Goal: Task Accomplishment & Management: Use online tool/utility

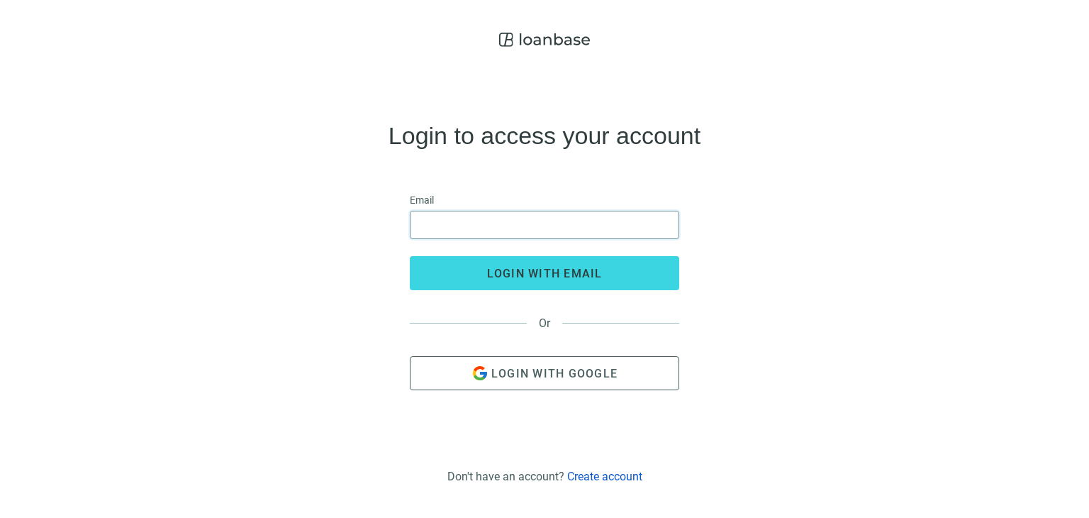
click at [528, 219] on input "email" at bounding box center [544, 224] width 251 height 27
type input "**********"
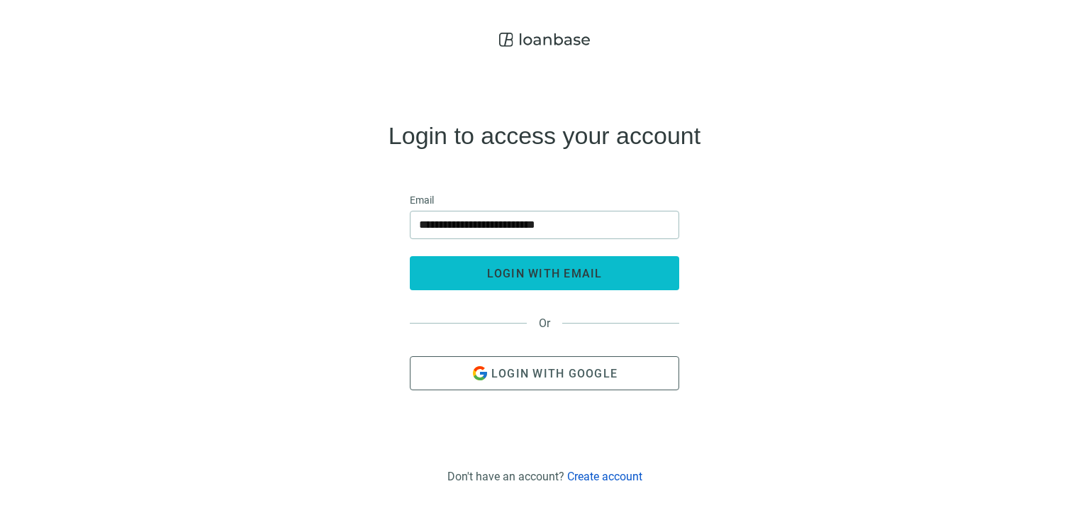
click at [499, 273] on span "login with email" at bounding box center [545, 273] width 116 height 13
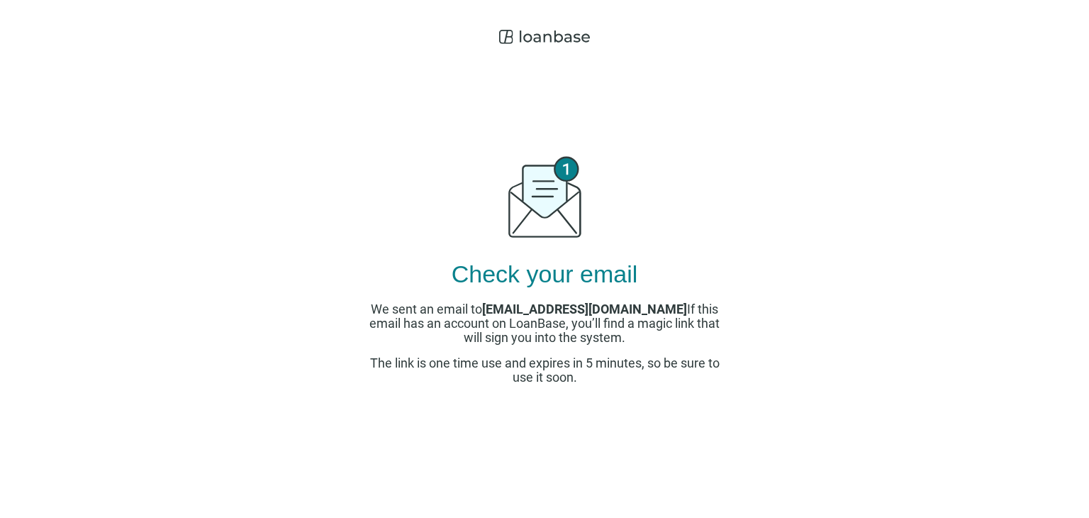
click at [499, 273] on h4 "Check your email" at bounding box center [545, 273] width 187 height 23
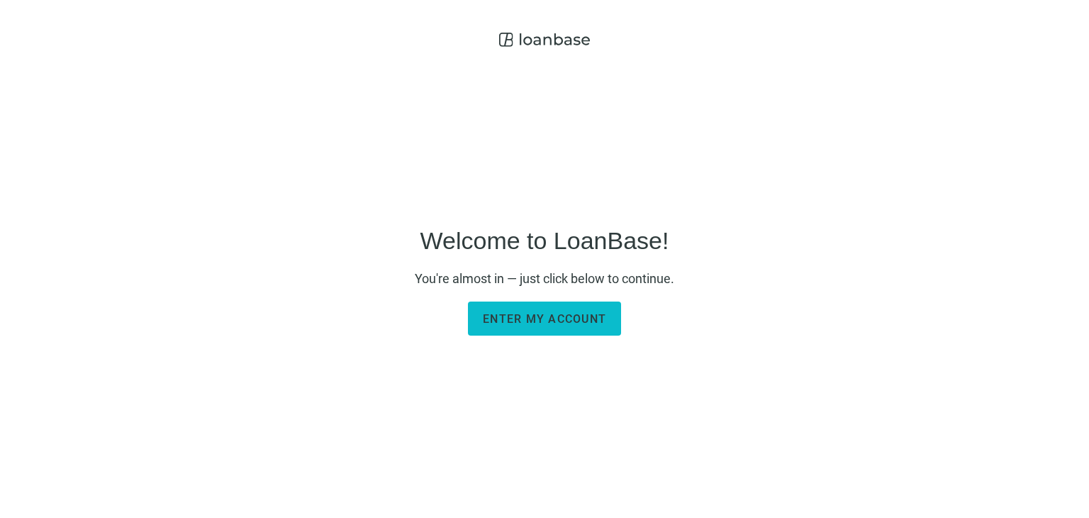
click at [546, 328] on button "Enter my account" at bounding box center [544, 318] width 153 height 34
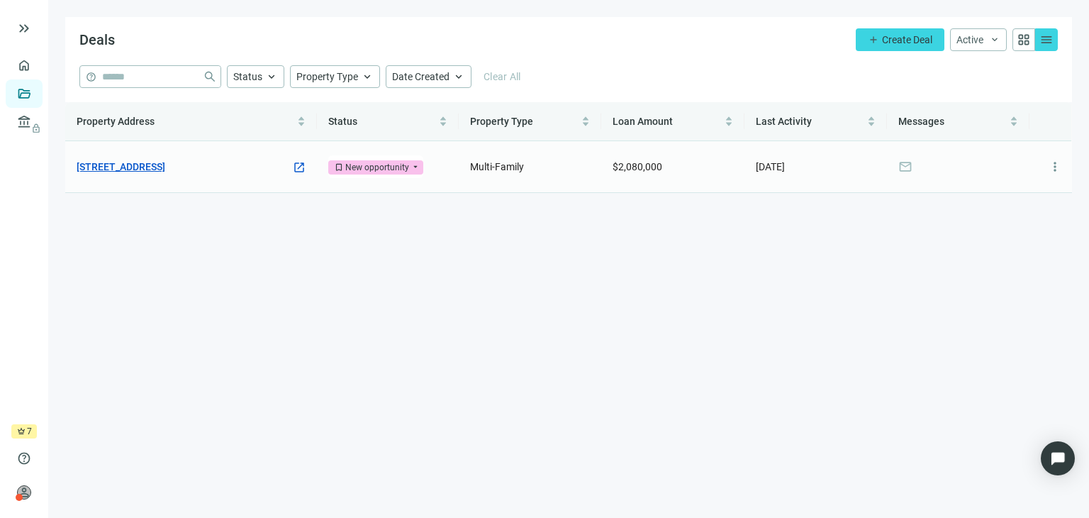
click at [165, 170] on link "[STREET_ADDRESS]" at bounding box center [121, 167] width 89 height 16
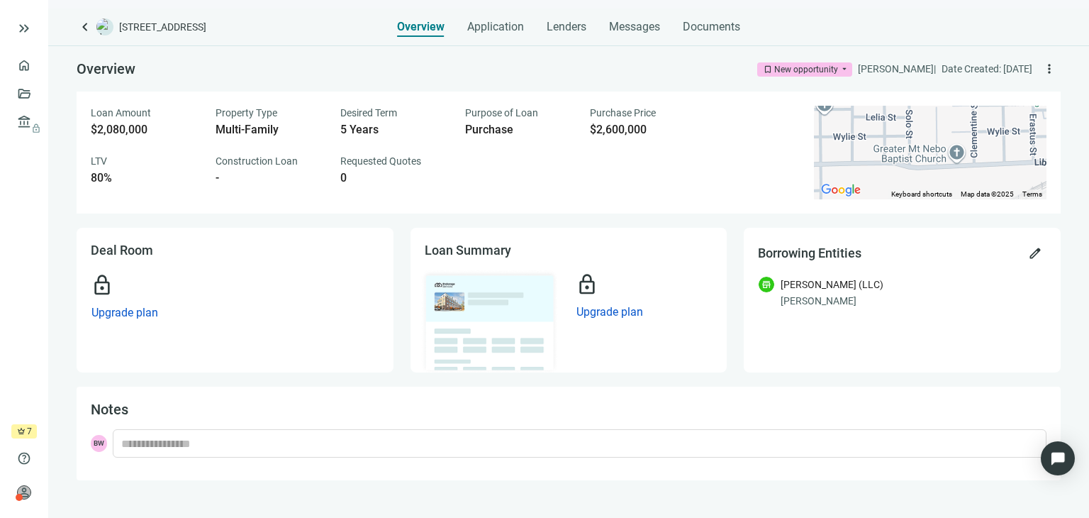
click at [189, 170] on div "LTV 80%" at bounding box center [145, 169] width 108 height 31
click at [565, 23] on span "Lenders" at bounding box center [567, 27] width 40 height 14
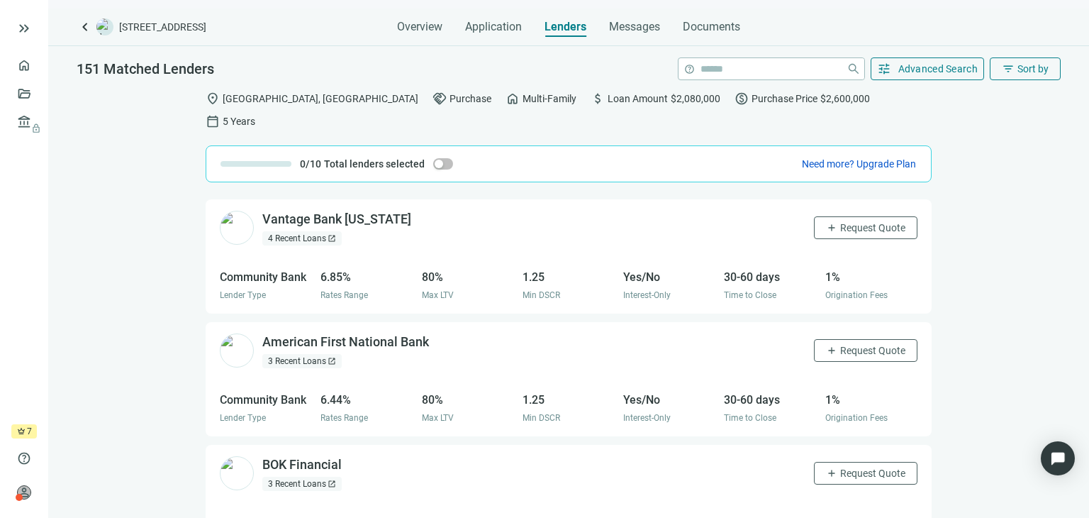
scroll to position [1074, 0]
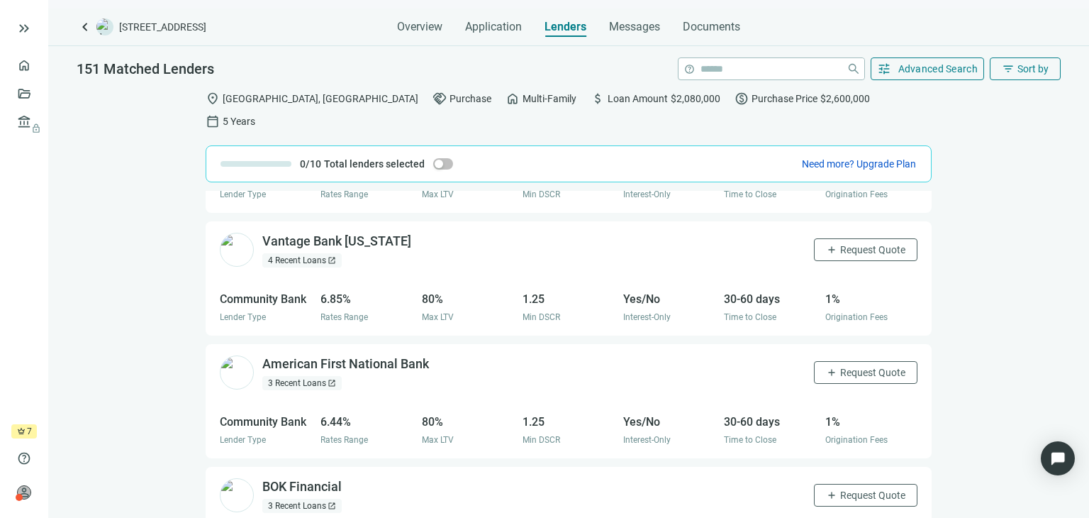
click at [1033, 397] on div "Regions Bank open_in_new 8 Recent Loans open_in_new 2 Programs open_in_new add …" at bounding box center [568, 365] width 1041 height 349
click at [1078, 384] on div "Regions Bank open_in_new 8 Recent Loans open_in_new 2 Programs open_in_new add …" at bounding box center [568, 365] width 1041 height 349
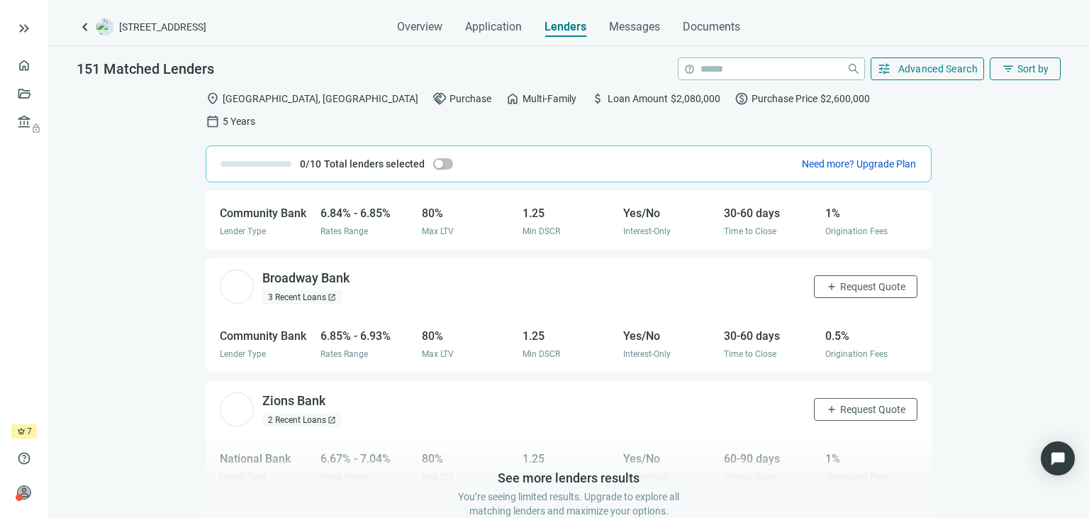
scroll to position [1538, 0]
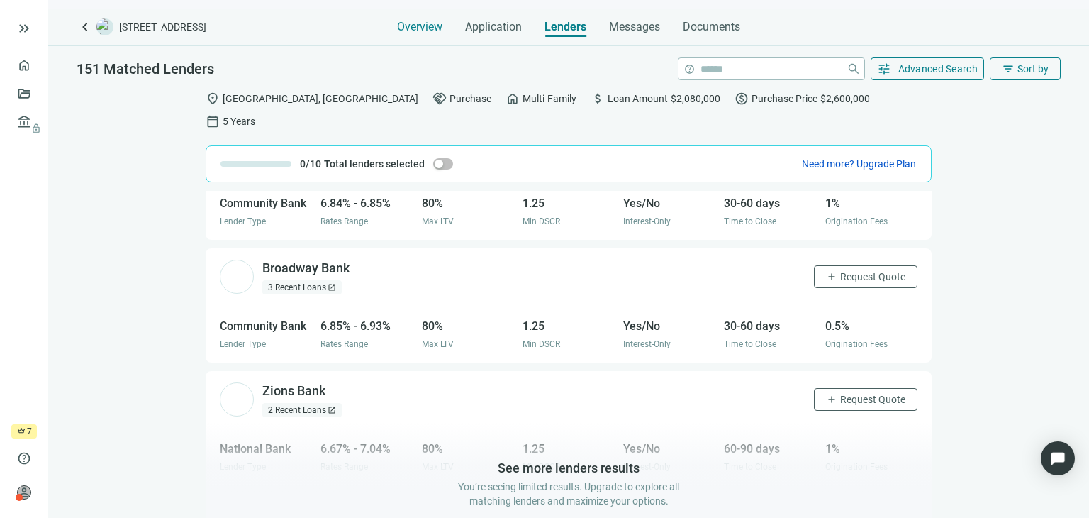
click at [414, 30] on span "Overview" at bounding box center [419, 27] width 45 height 14
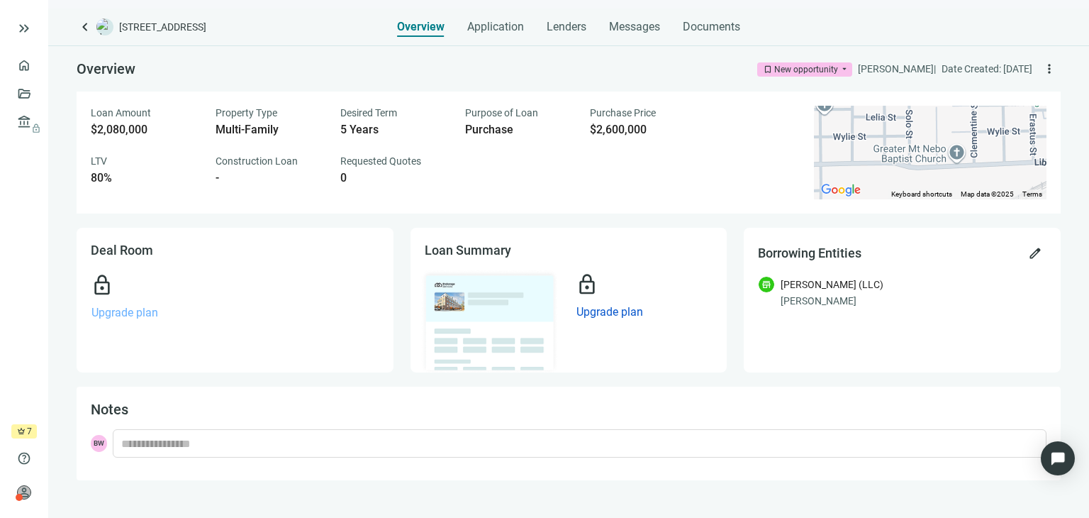
click at [139, 306] on span "Upgrade plan" at bounding box center [124, 312] width 67 height 13
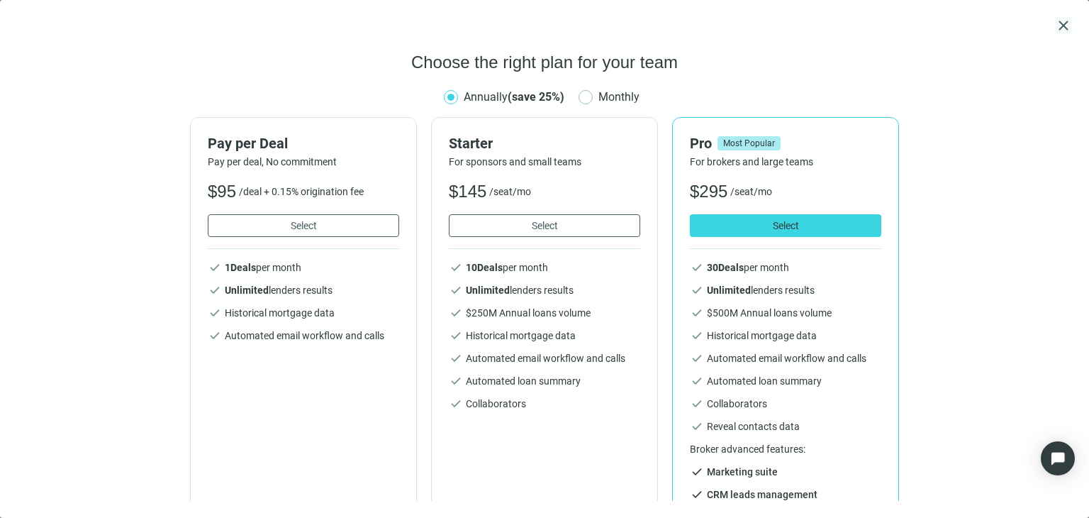
click at [1058, 25] on span "close" at bounding box center [1063, 25] width 17 height 17
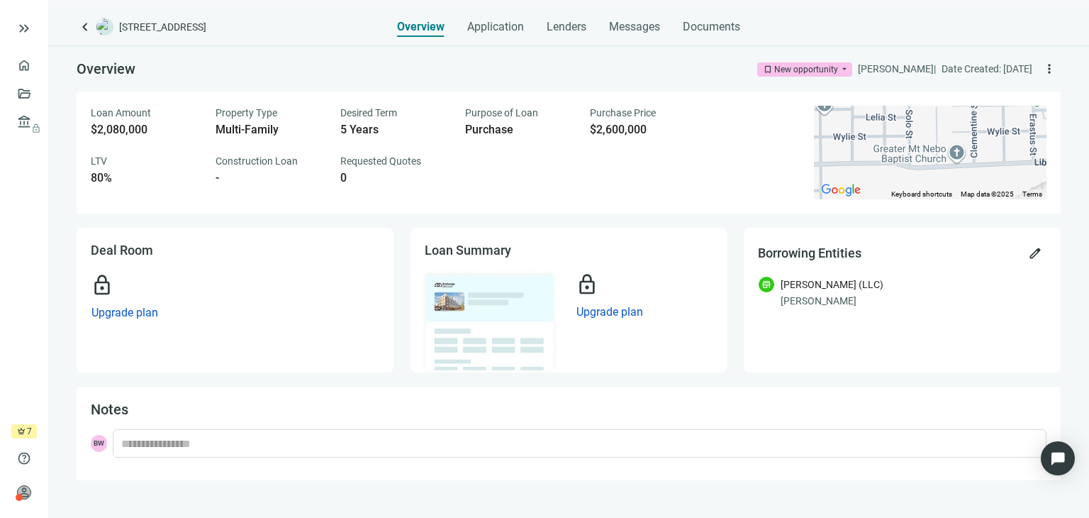
click at [25, 436] on span "crown" at bounding box center [21, 431] width 9 height 9
click at [35, 128] on link "Lenders lock" at bounding box center [53, 121] width 37 height 11
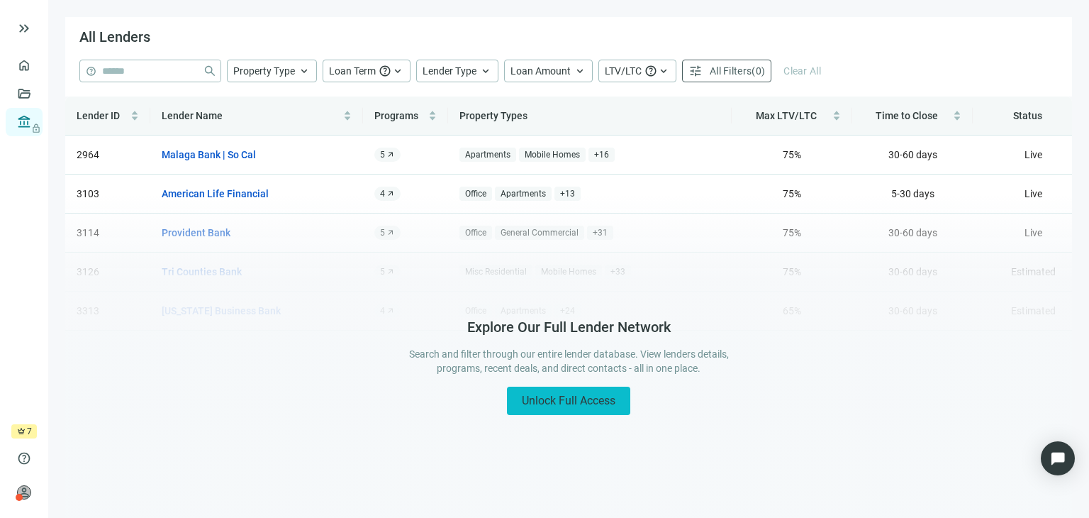
click at [590, 397] on span "Unlock Full Access" at bounding box center [569, 400] width 94 height 13
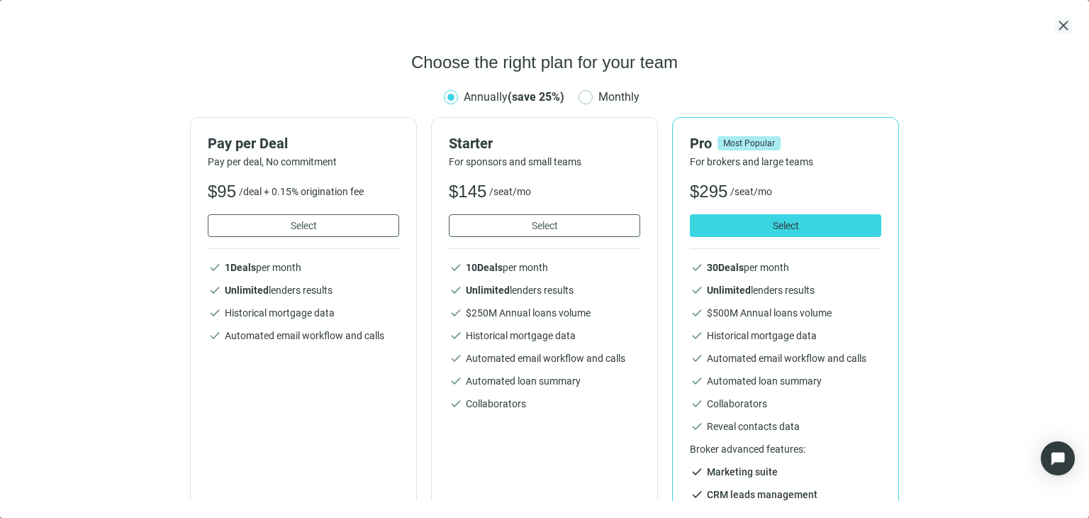
click at [1063, 29] on span "close" at bounding box center [1063, 25] width 17 height 17
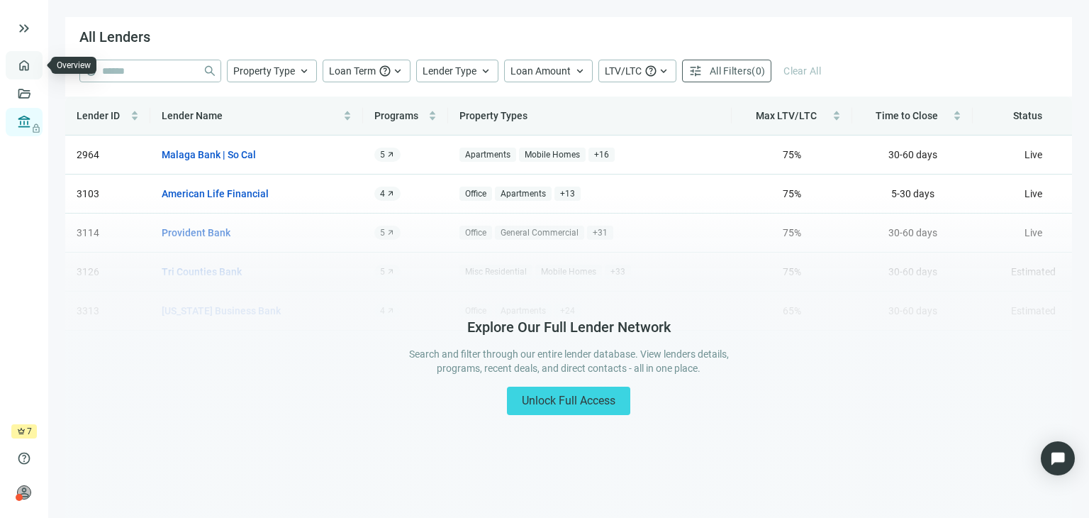
click at [35, 70] on link "Overview" at bounding box center [56, 65] width 42 height 11
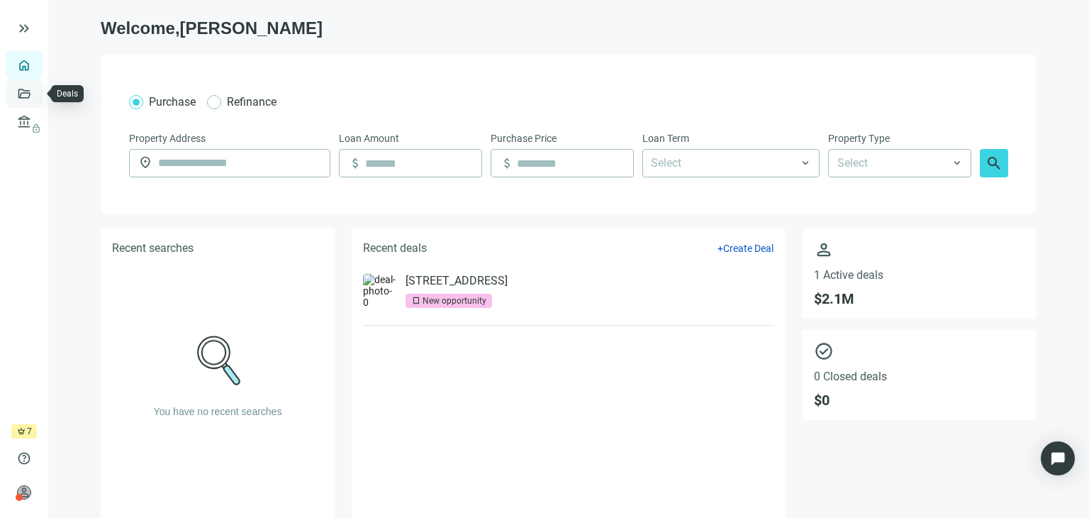
click at [35, 95] on link "Deals" at bounding box center [48, 93] width 26 height 11
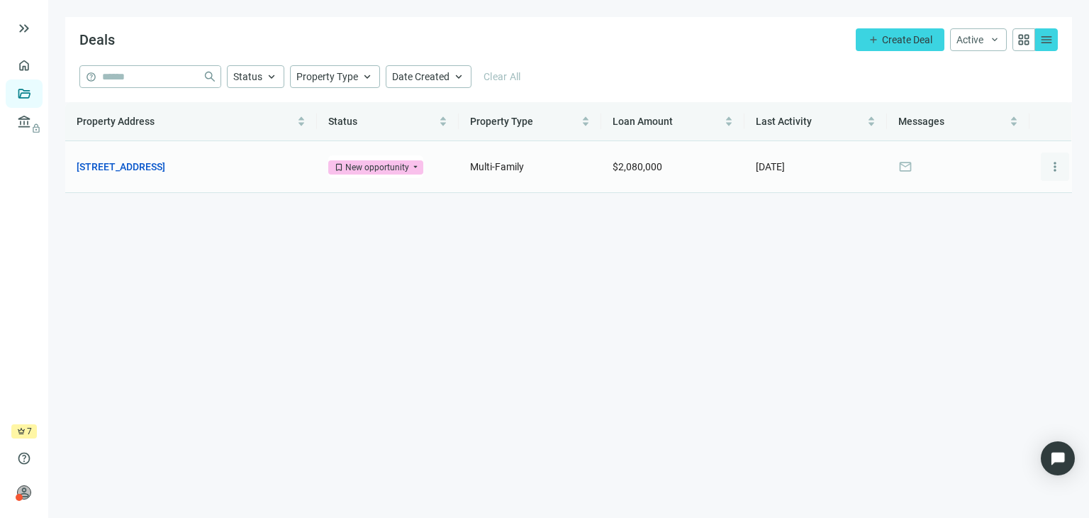
click at [1063, 167] on button "more_vert" at bounding box center [1055, 166] width 28 height 28
click at [309, 176] on td "[STREET_ADDRESS] open_in_new" at bounding box center [191, 167] width 252 height 52
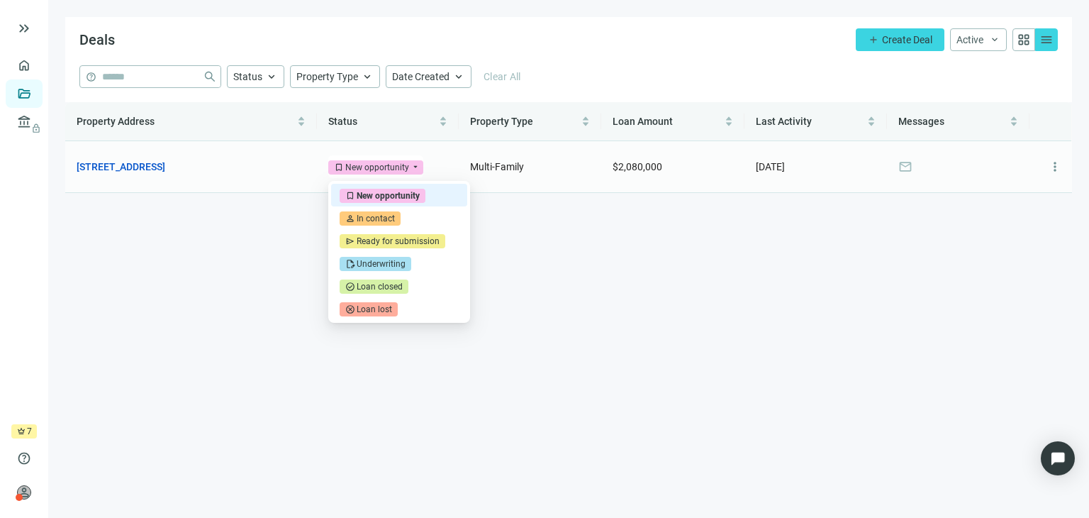
click at [362, 169] on div "New opportunity" at bounding box center [377, 167] width 64 height 14
click at [275, 238] on main "Deals add Create Deal Active keyboard_arrow_down grid_view menu help close Stat…" at bounding box center [568, 259] width 1041 height 518
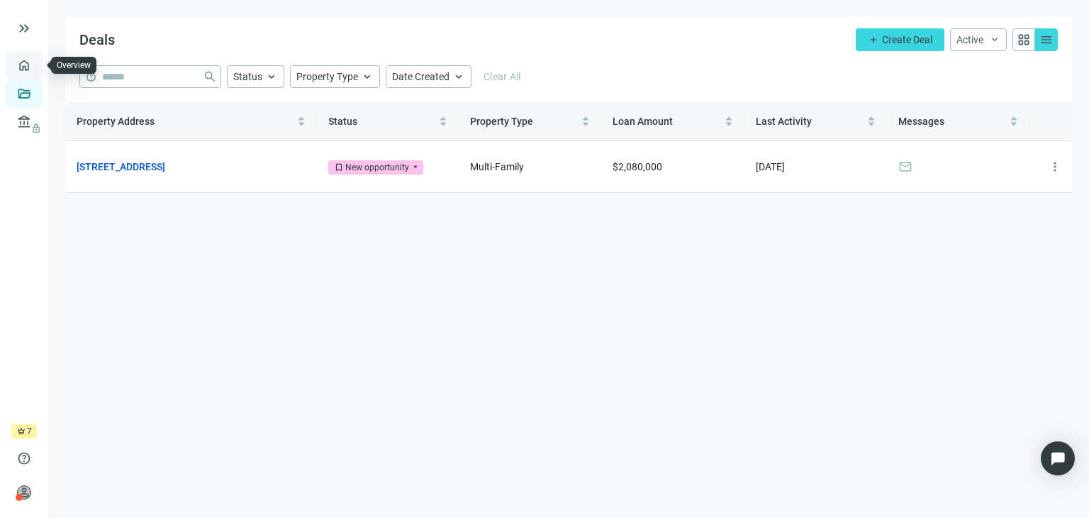
click at [35, 69] on link "Overview" at bounding box center [56, 65] width 42 height 11
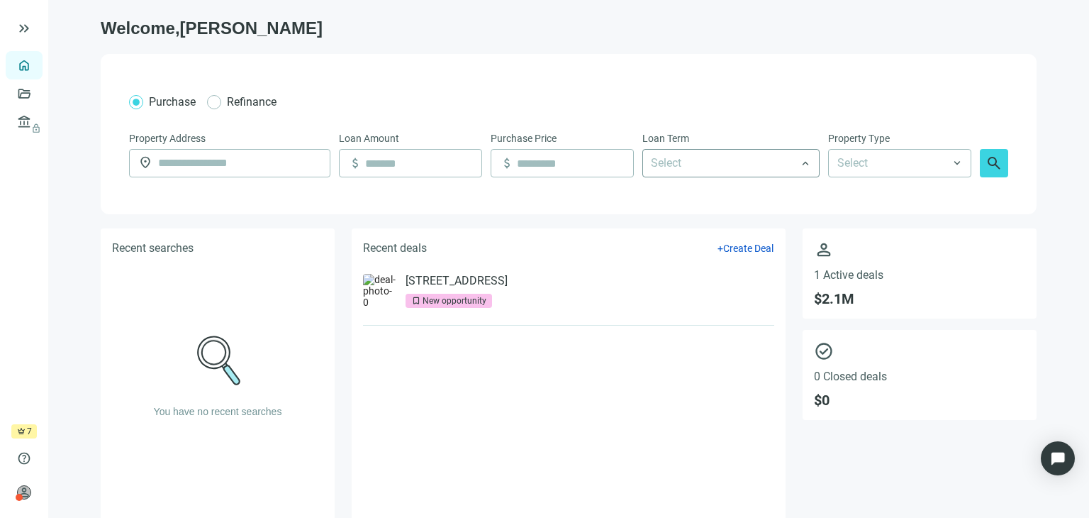
click at [789, 165] on div at bounding box center [723, 163] width 157 height 26
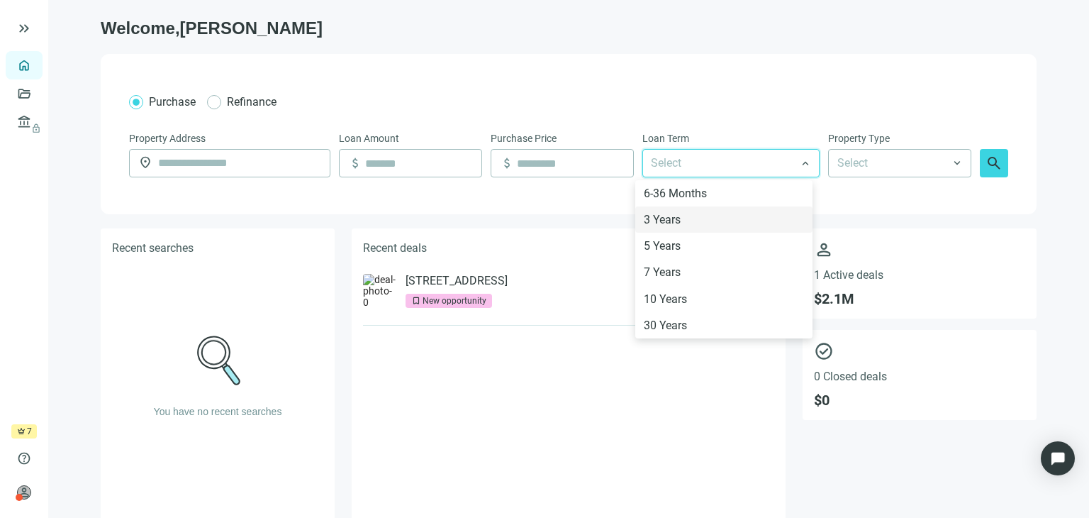
click at [750, 101] on div "Purchase Refinance" at bounding box center [569, 102] width 880 height 18
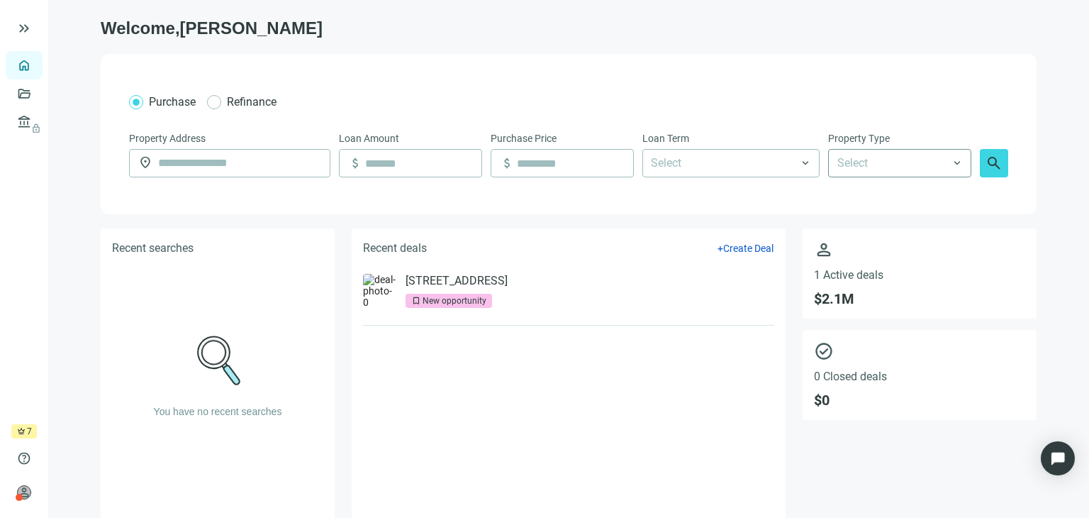
click at [925, 165] on input "search" at bounding box center [894, 163] width 112 height 27
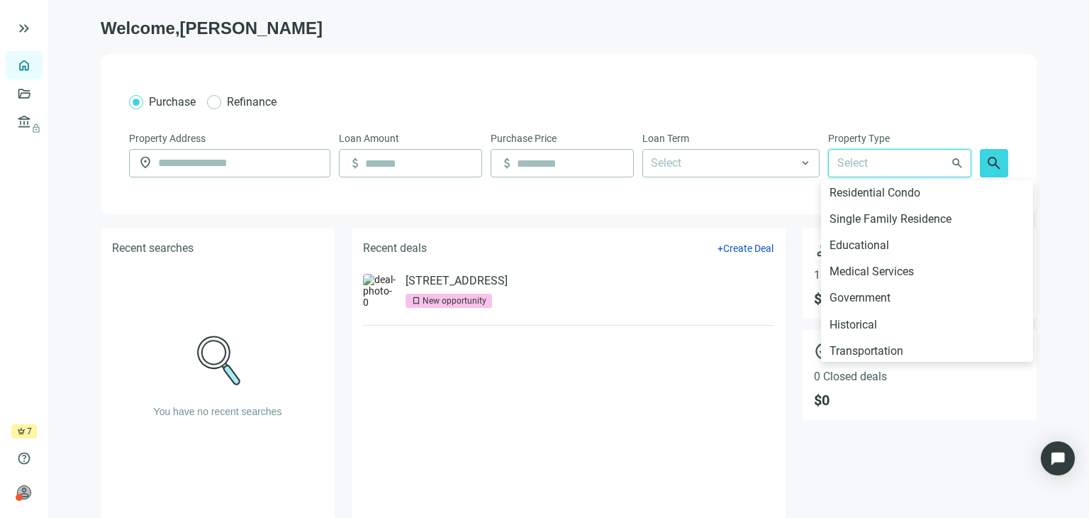
scroll to position [537, 0]
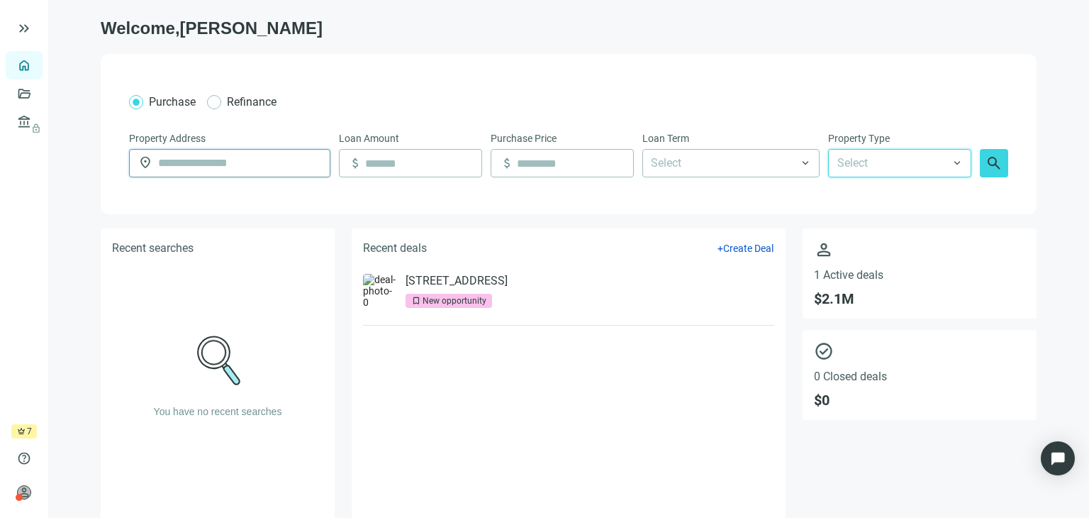
click at [259, 164] on input "text" at bounding box center [239, 163] width 163 height 27
type input "**********"
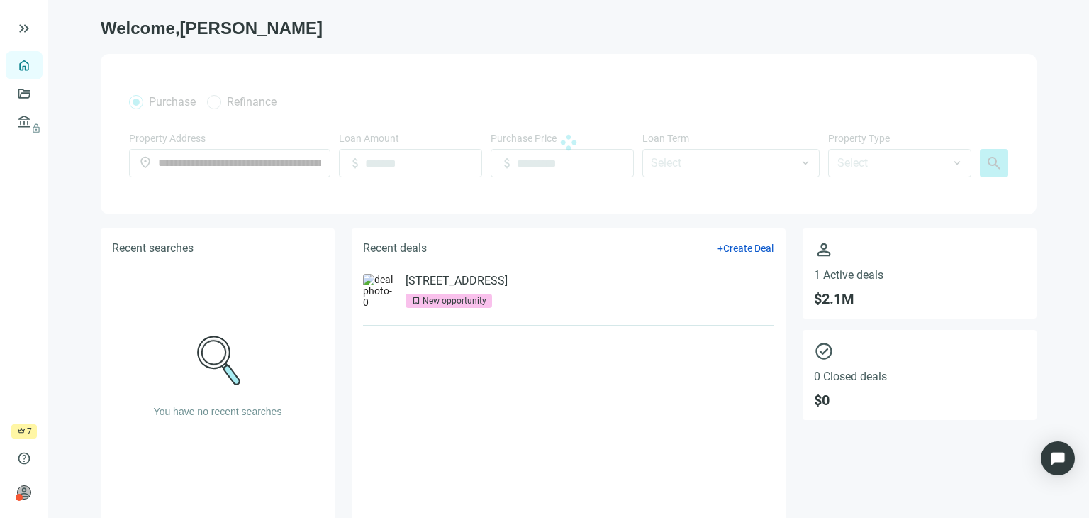
type input "*******"
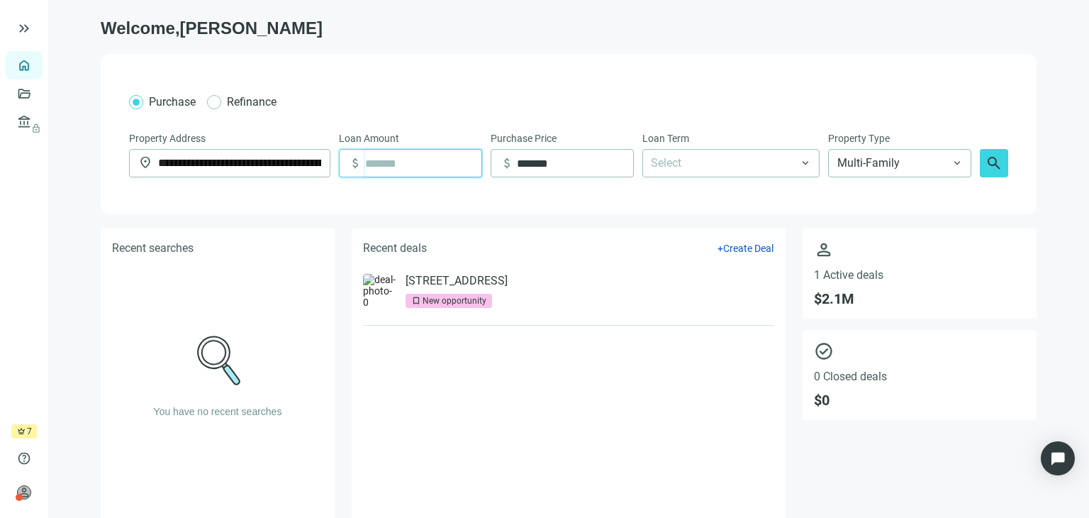
click at [381, 162] on input at bounding box center [423, 163] width 116 height 27
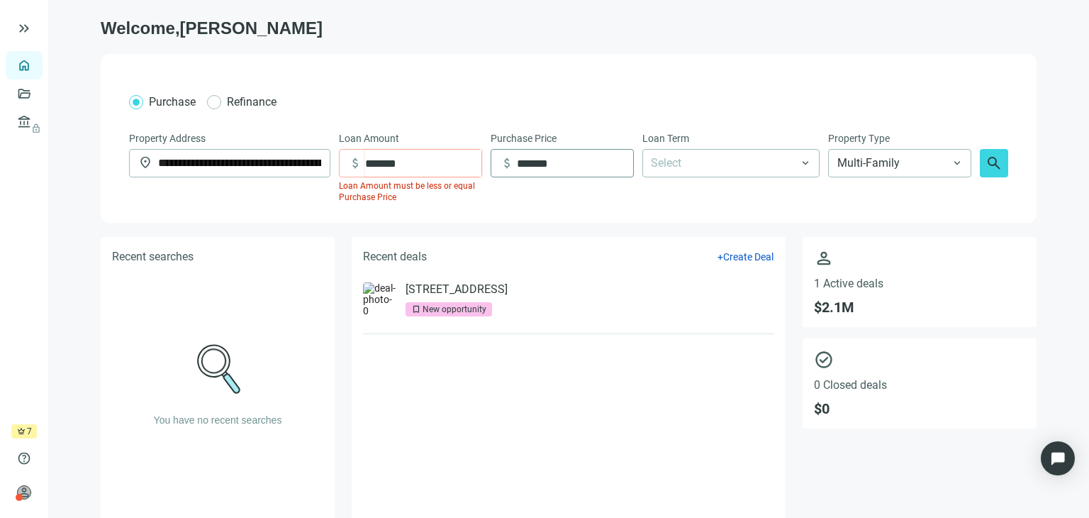
type input "*******"
click at [559, 163] on input "*******" at bounding box center [575, 163] width 116 height 27
type input "*"
click at [674, 160] on div at bounding box center [723, 163] width 157 height 26
type input "*********"
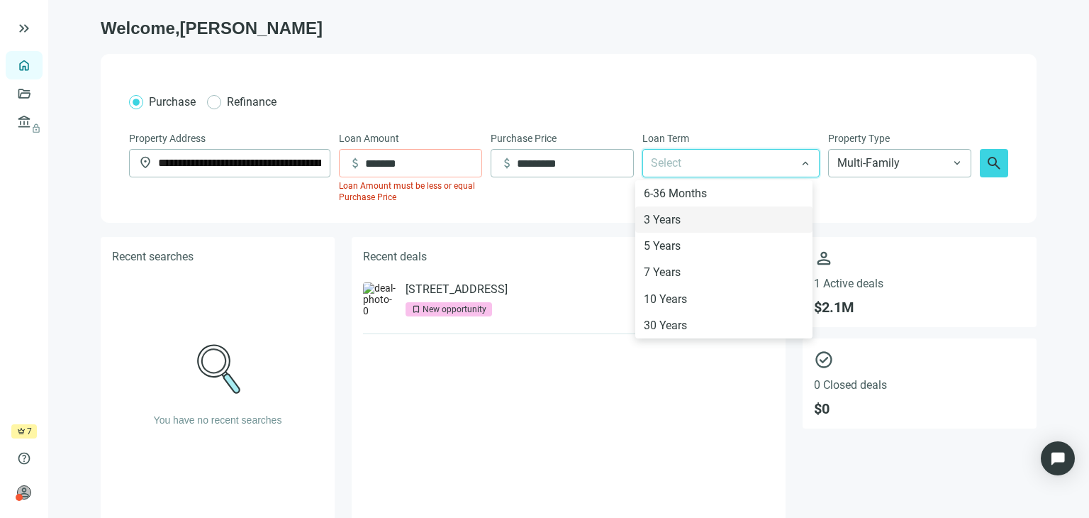
click at [616, 91] on div "Purchase Refinance" at bounding box center [569, 102] width 880 height 23
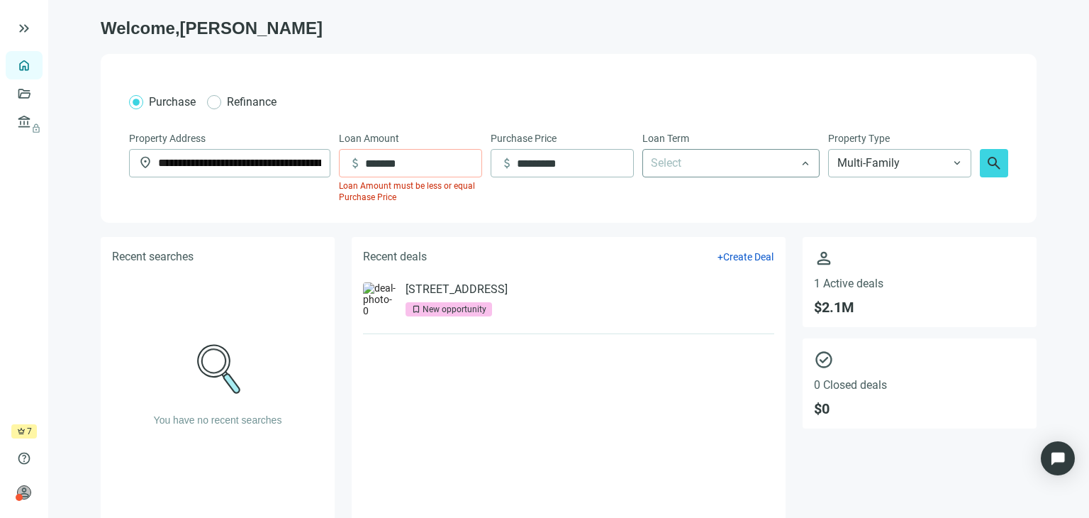
click at [679, 160] on div at bounding box center [723, 163] width 157 height 26
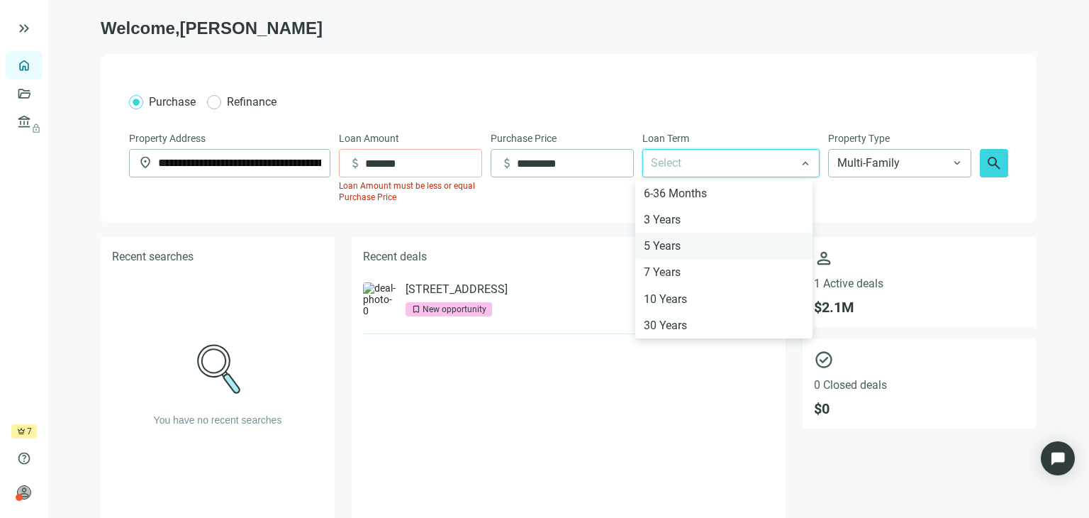
click at [665, 245] on div "5 Years" at bounding box center [724, 246] width 160 height 18
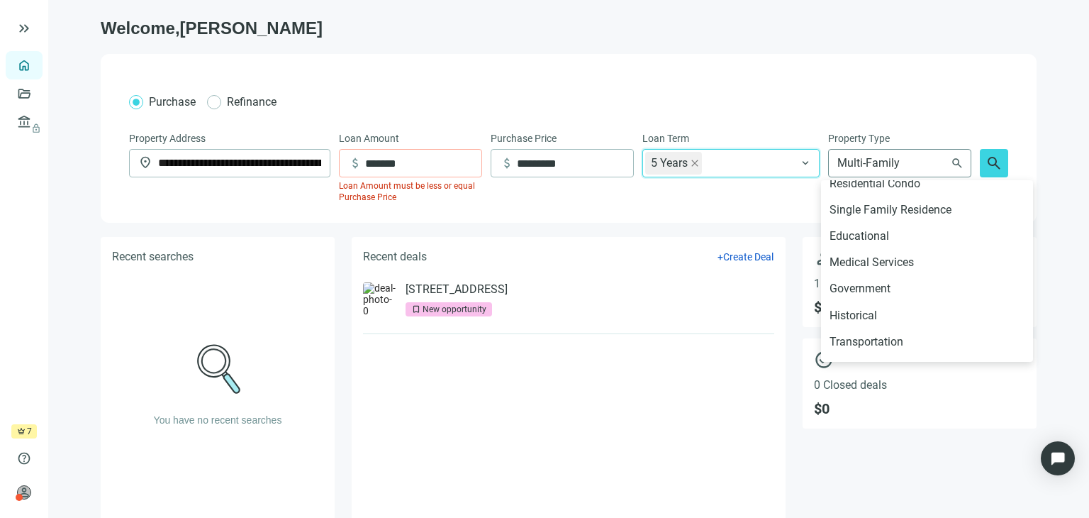
scroll to position [367, 0]
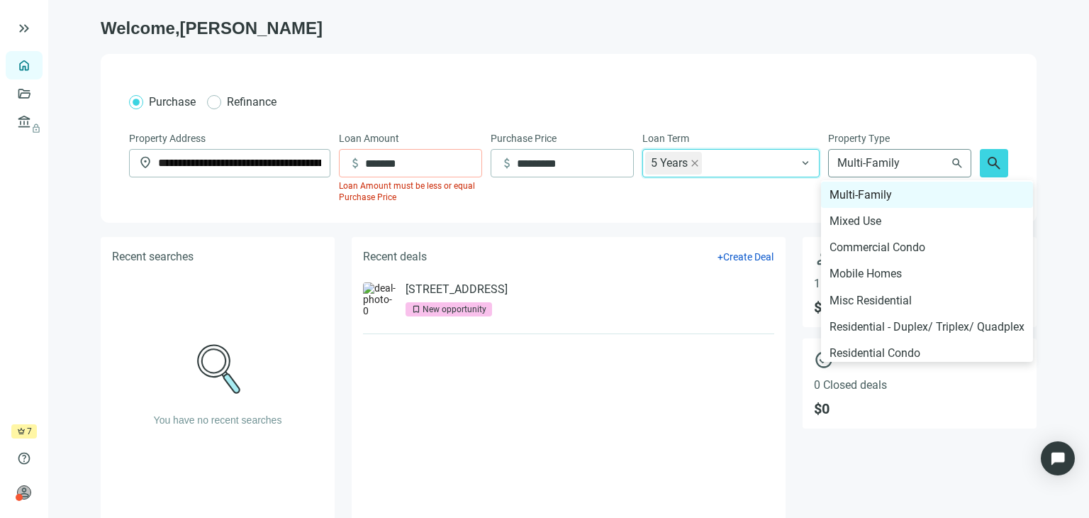
click at [899, 163] on span "Multi-Family" at bounding box center [900, 163] width 125 height 27
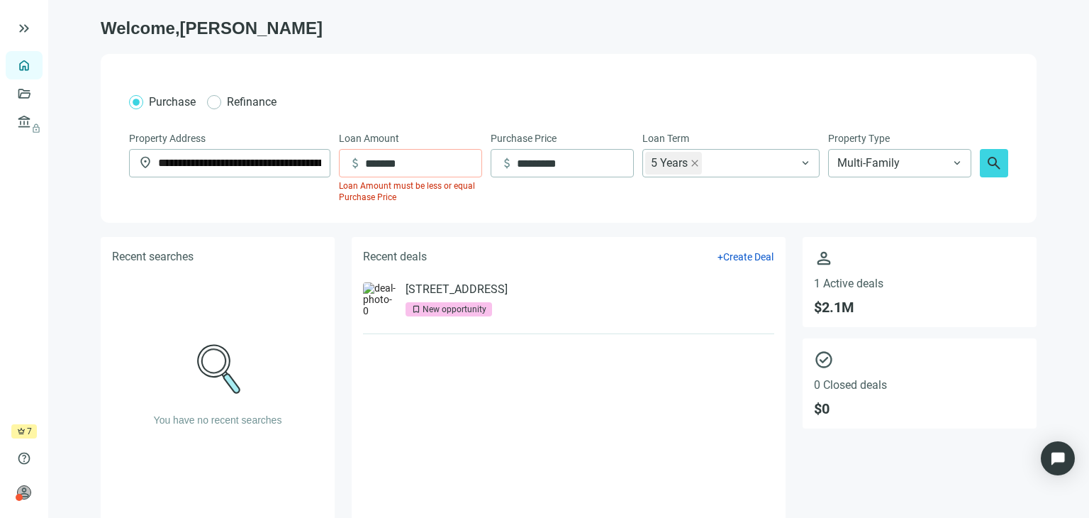
click at [919, 131] on div "Property Type" at bounding box center [899, 140] width 143 height 18
click at [989, 166] on span "search" at bounding box center [994, 163] width 17 height 17
